Goal: Check status: Check status

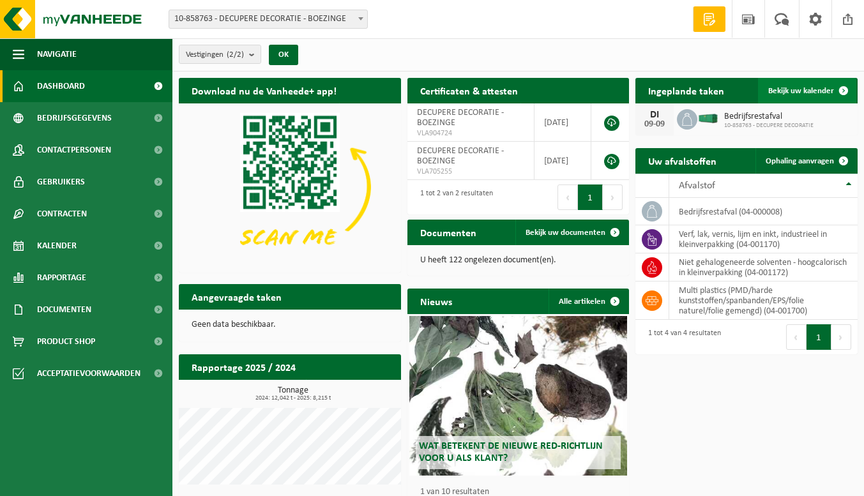
click at [797, 91] on span "Bekijk uw kalender" at bounding box center [801, 91] width 66 height 8
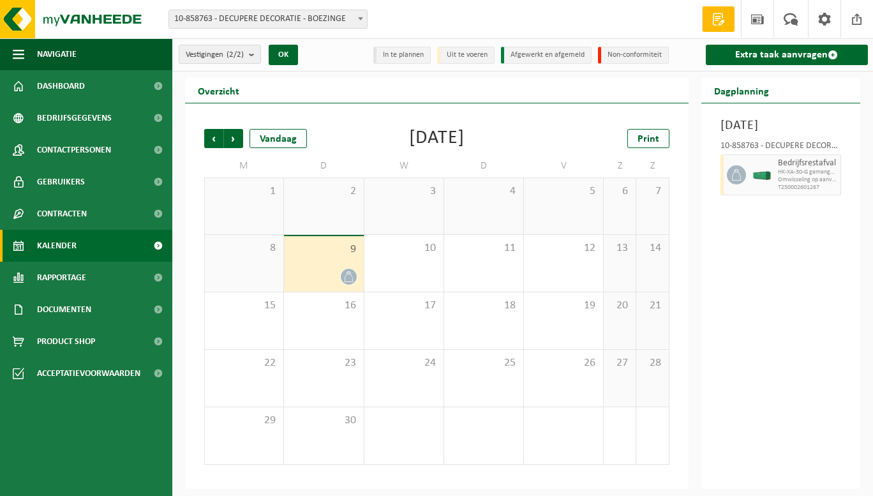
click at [544, 53] on li "Afgewerkt en afgemeld" at bounding box center [546, 55] width 91 height 17
click at [466, 58] on li "Uit te voeren" at bounding box center [465, 55] width 57 height 17
click at [633, 54] on li "Non-conformiteit" at bounding box center [633, 55] width 71 height 17
click at [251, 240] on div "8" at bounding box center [244, 263] width 79 height 57
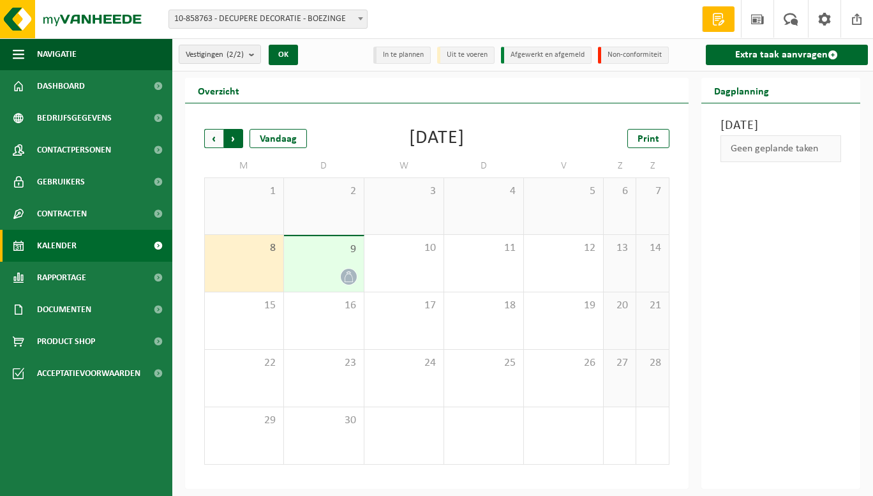
click at [212, 132] on span "Vorige" at bounding box center [213, 138] width 19 height 19
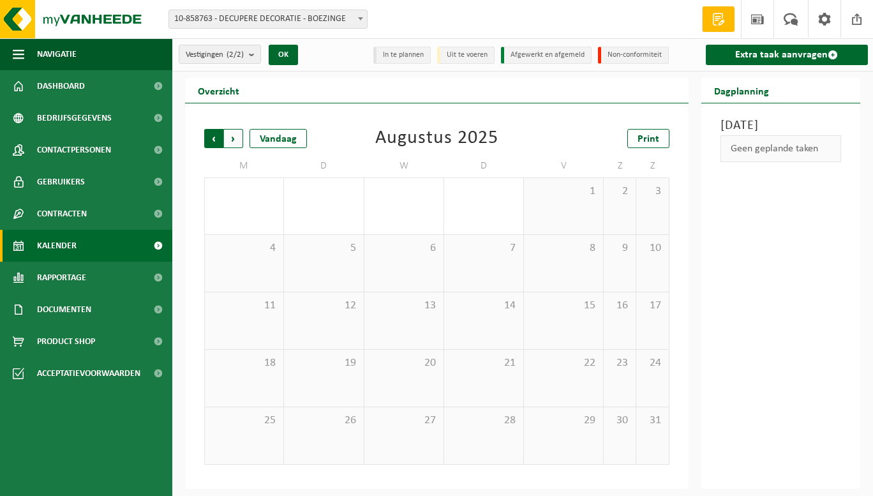
click at [238, 144] on span "Volgende" at bounding box center [233, 138] width 19 height 19
